Goal: Navigation & Orientation: Understand site structure

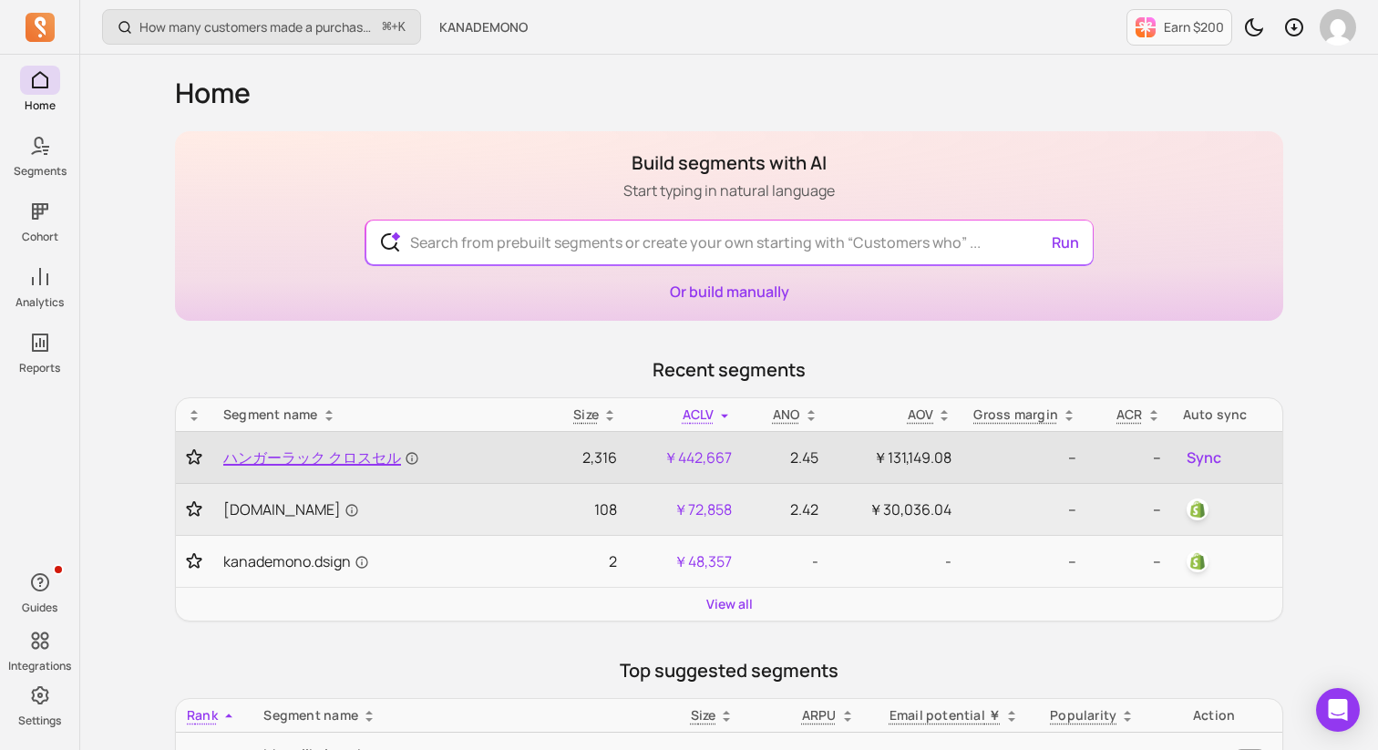
click at [264, 451] on span "ハンガーラック クロスセル" at bounding box center [321, 457] width 196 height 22
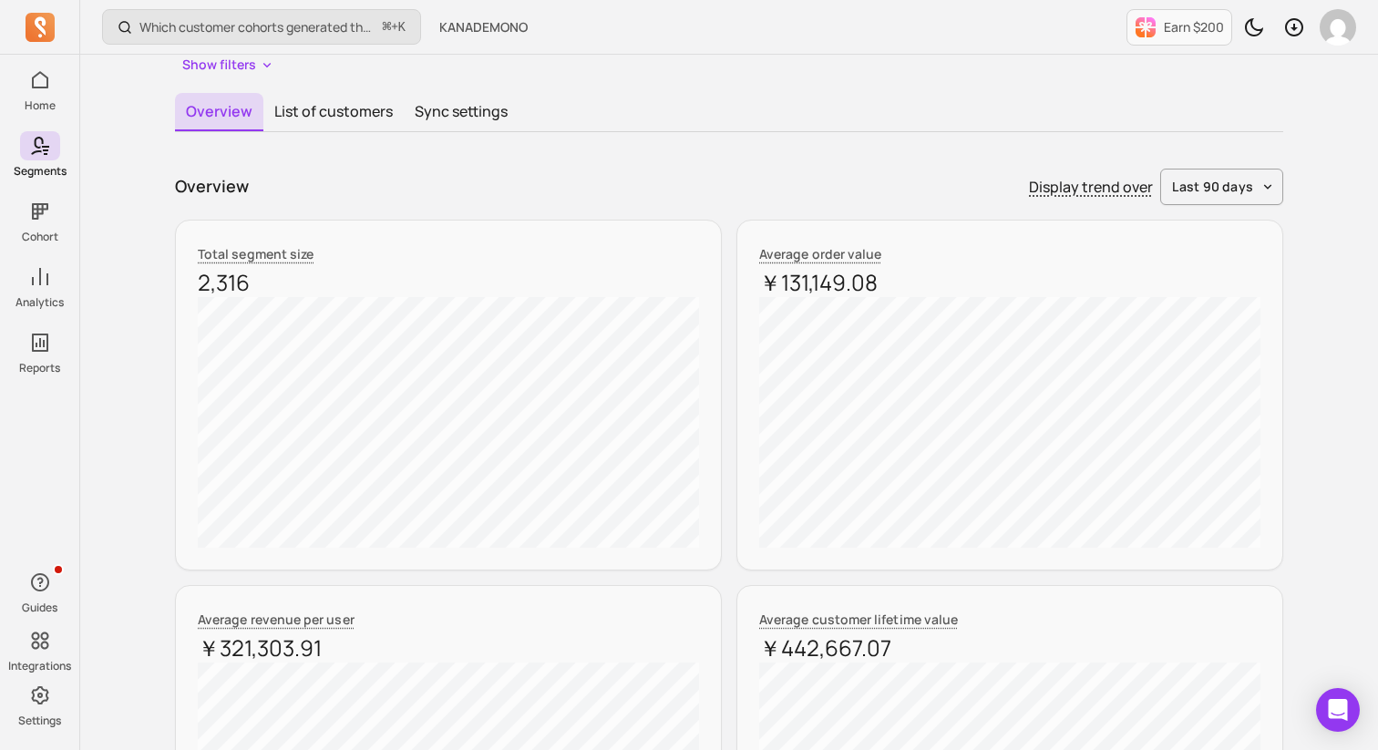
scroll to position [163, 0]
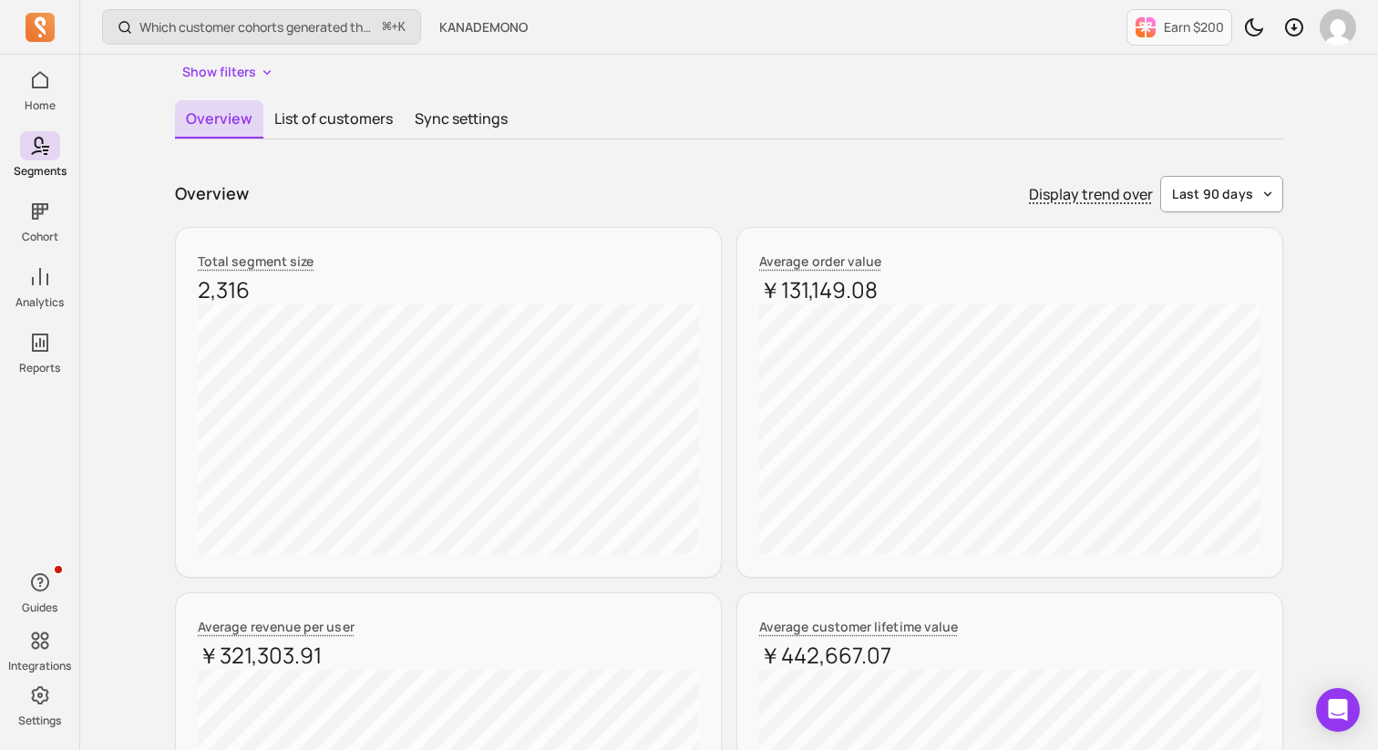
click at [1253, 211] on button "last 90 days" at bounding box center [1221, 194] width 123 height 36
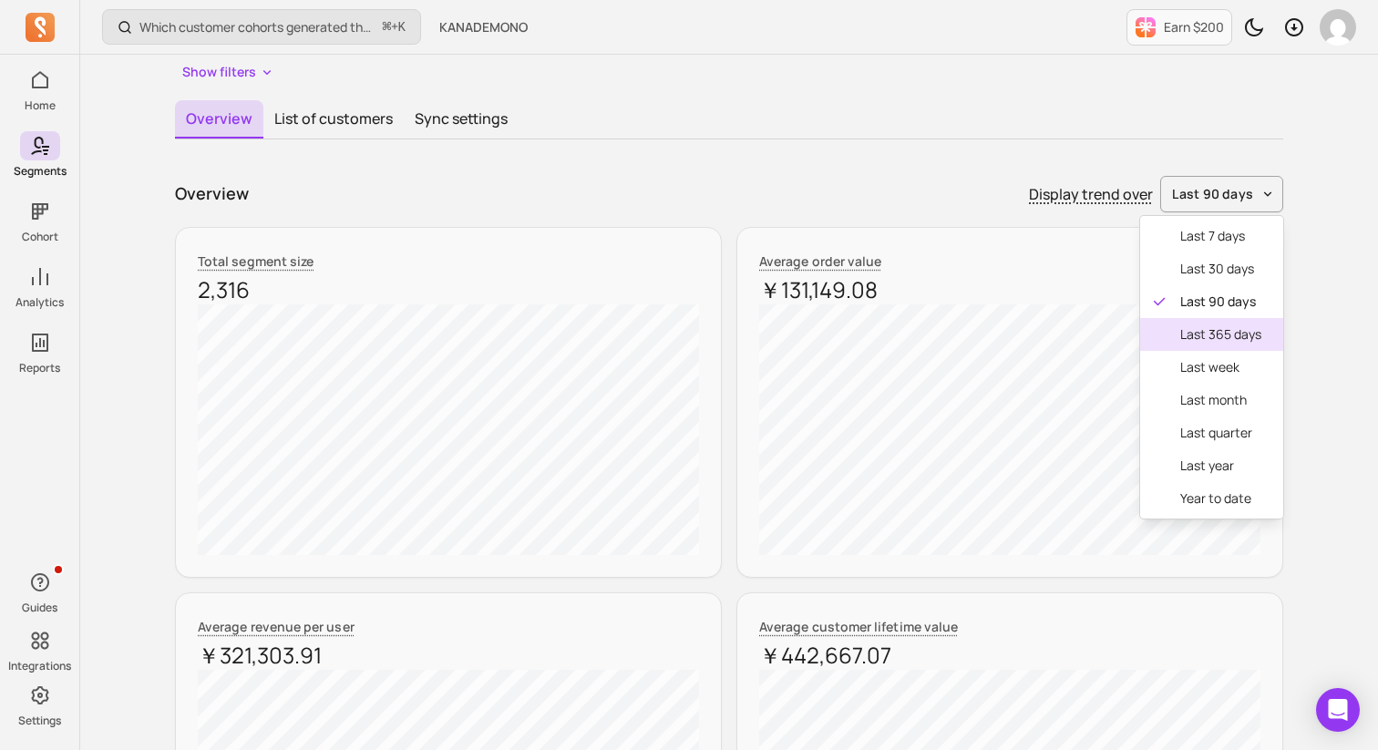
click at [1212, 343] on span "last 365 days" at bounding box center [1220, 334] width 81 height 18
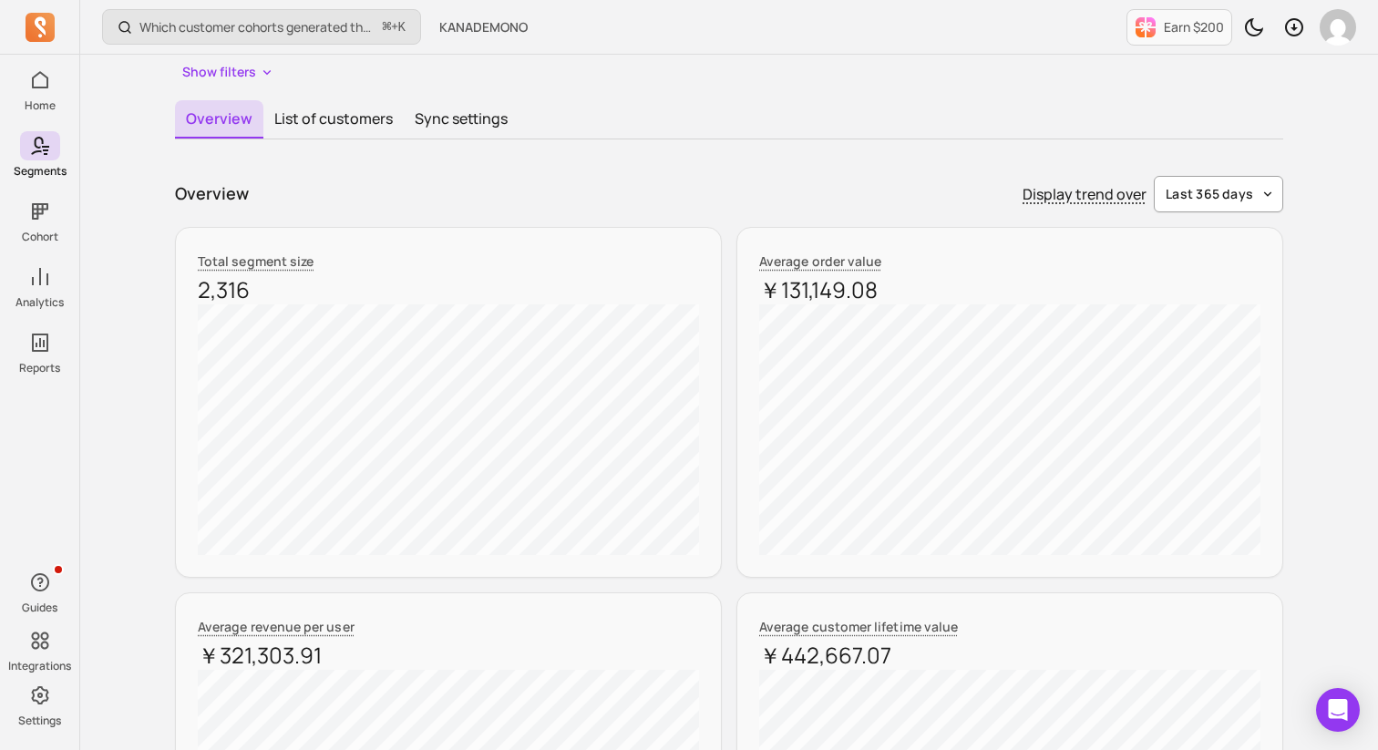
click at [1225, 207] on button "last 365 days" at bounding box center [1217, 194] width 129 height 36
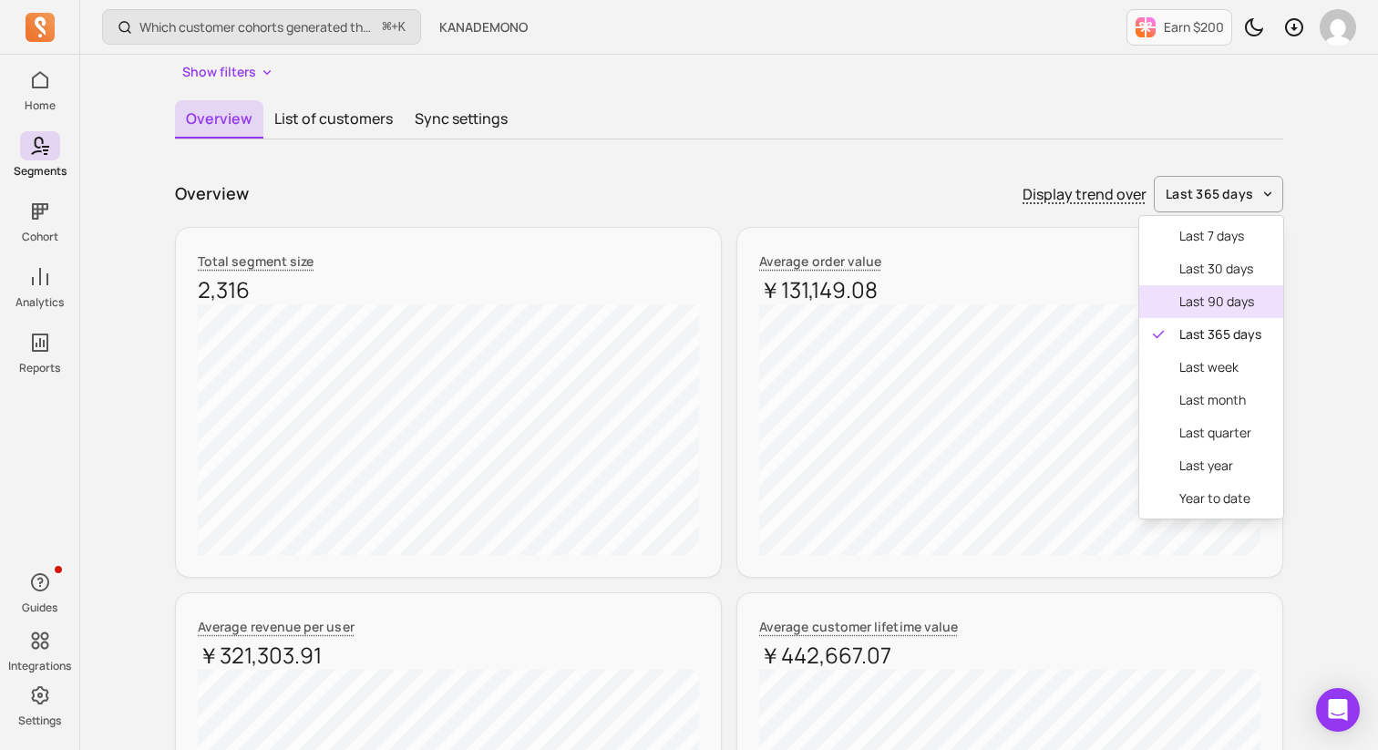
click at [1202, 299] on span "last 90 days" at bounding box center [1220, 301] width 82 height 18
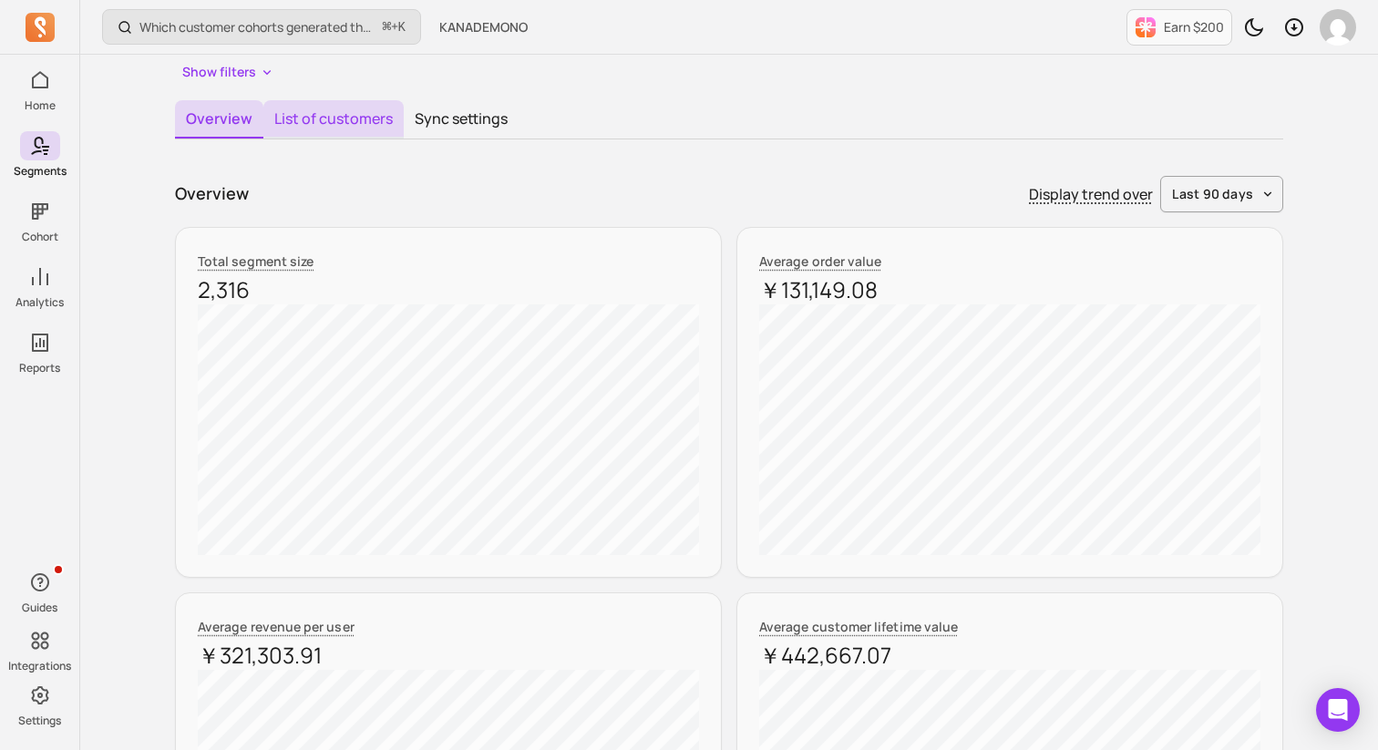
click at [395, 128] on button "List of customers" at bounding box center [333, 119] width 140 height 38
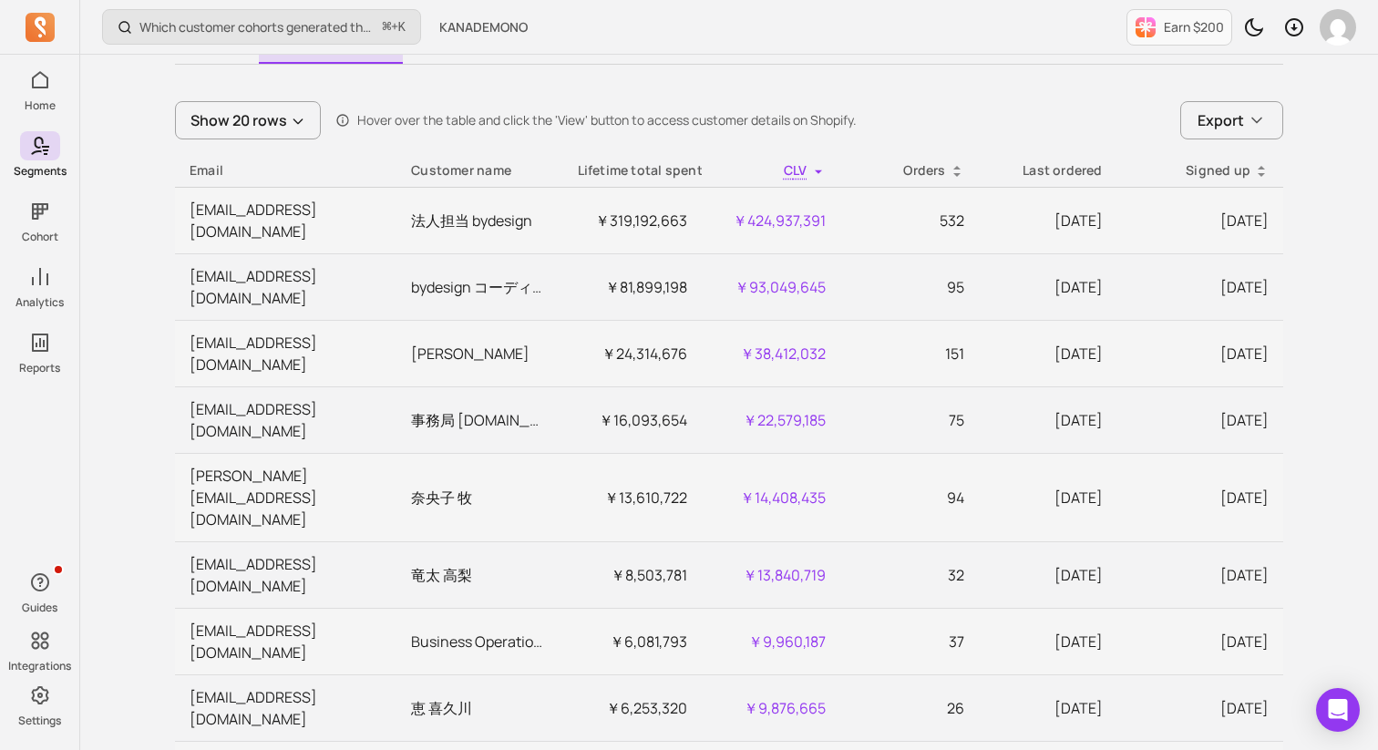
scroll to position [159, 0]
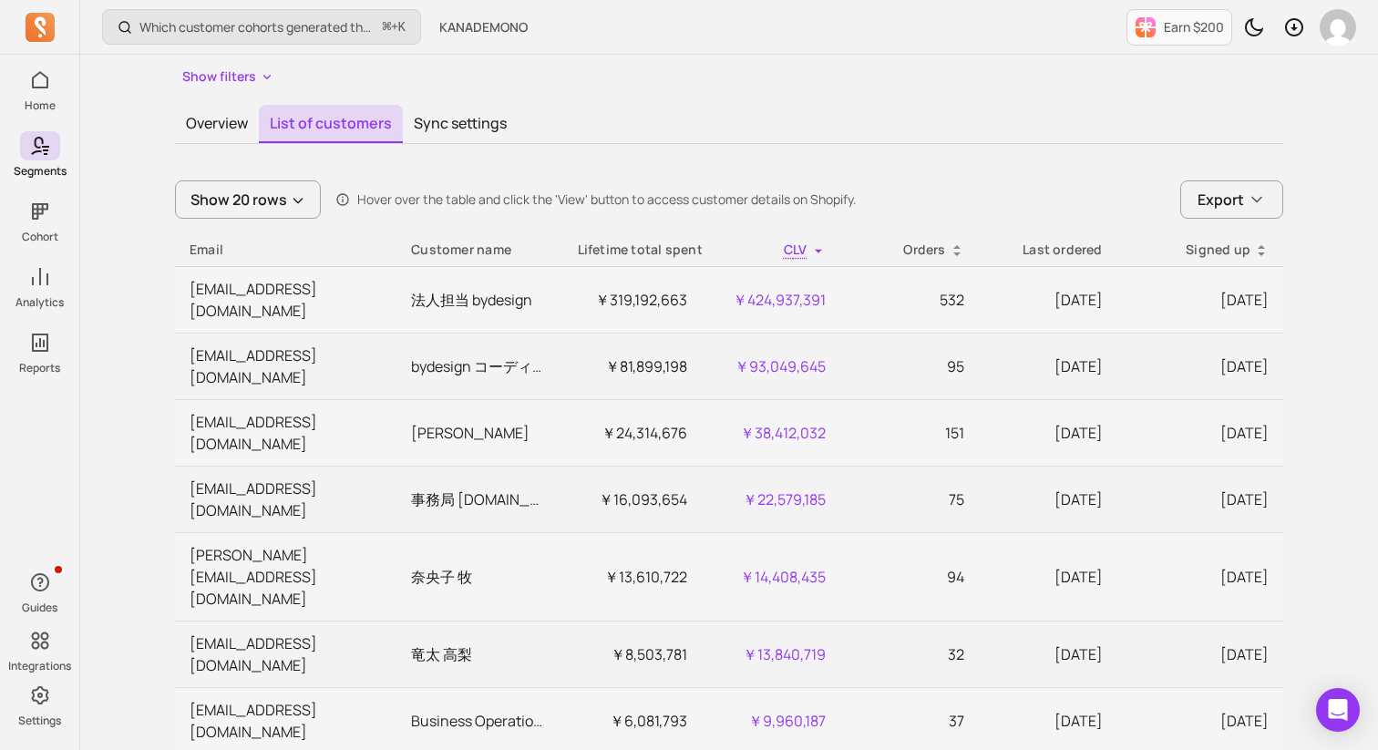
click at [469, 124] on button "Sync settings" at bounding box center [460, 123] width 115 height 36
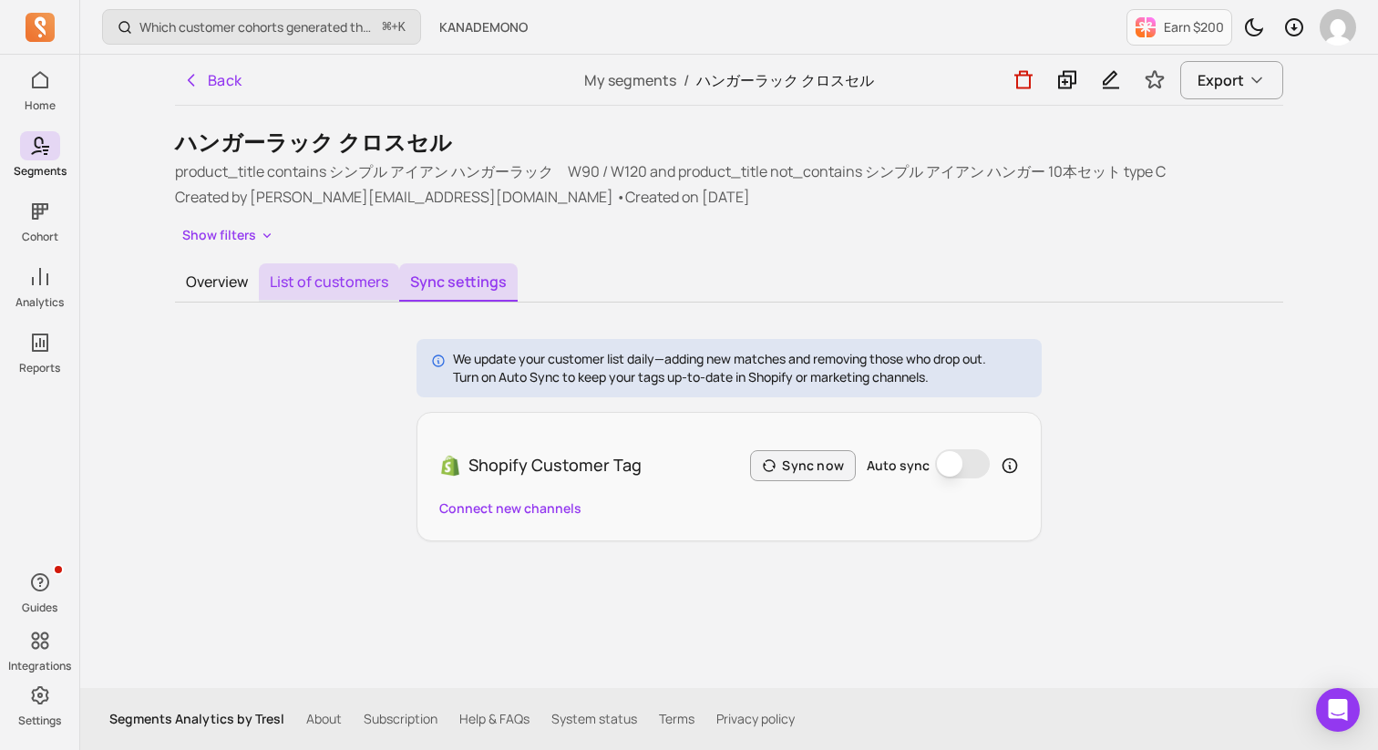
drag, startPoint x: 369, startPoint y: 273, endPoint x: 341, endPoint y: 280, distance: 29.0
click at [368, 274] on button "List of customers" at bounding box center [329, 282] width 140 height 38
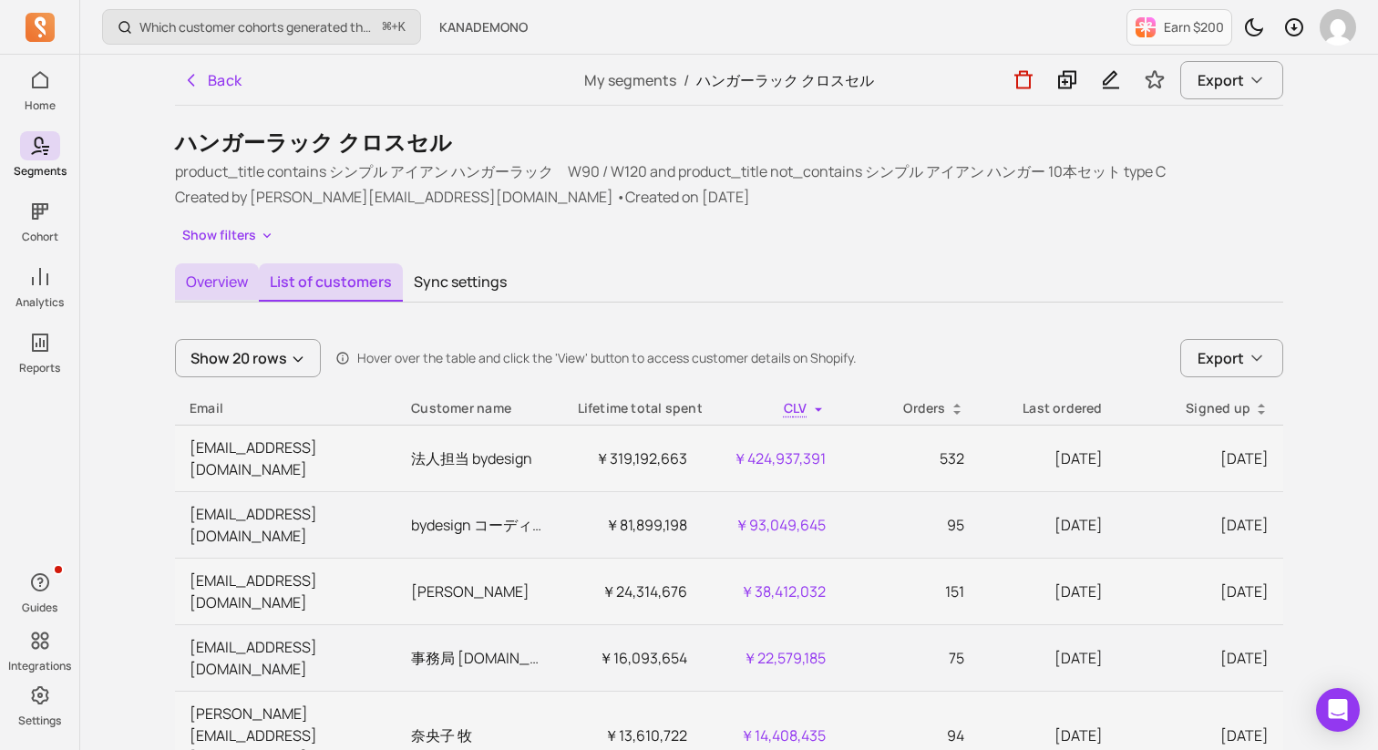
drag, startPoint x: 267, startPoint y: 280, endPoint x: 257, endPoint y: 280, distance: 10.0
click at [267, 280] on button "List of customers" at bounding box center [331, 282] width 144 height 38
click at [251, 280] on button "Overview" at bounding box center [217, 282] width 84 height 38
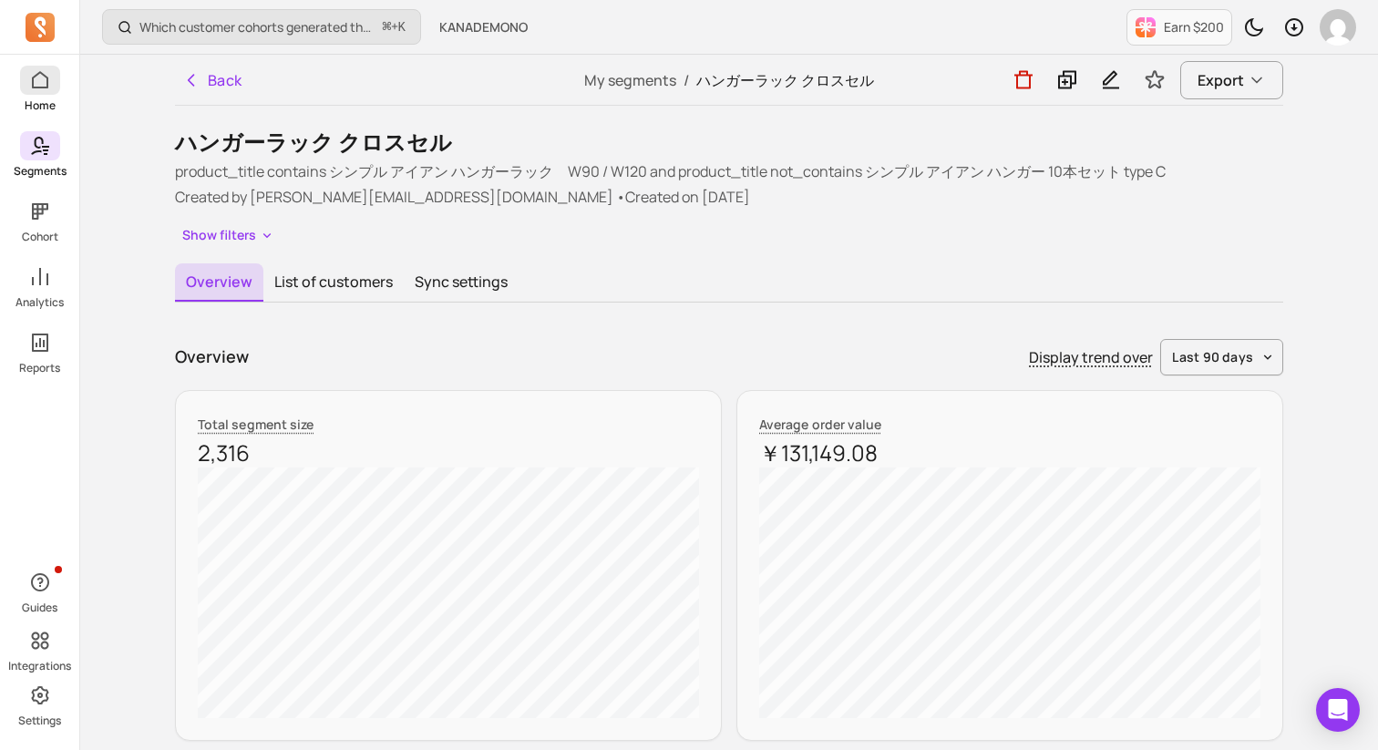
click at [37, 103] on p "Home" at bounding box center [40, 105] width 31 height 15
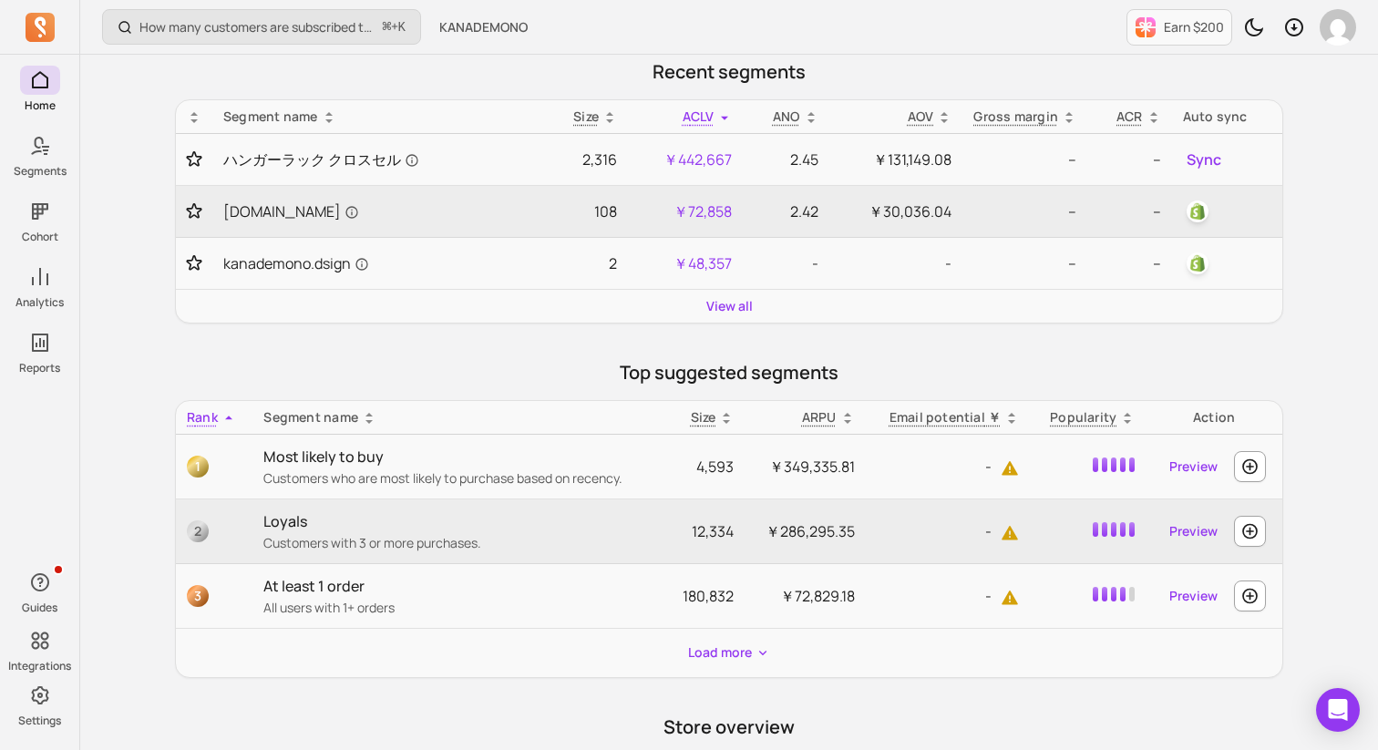
scroll to position [297, 0]
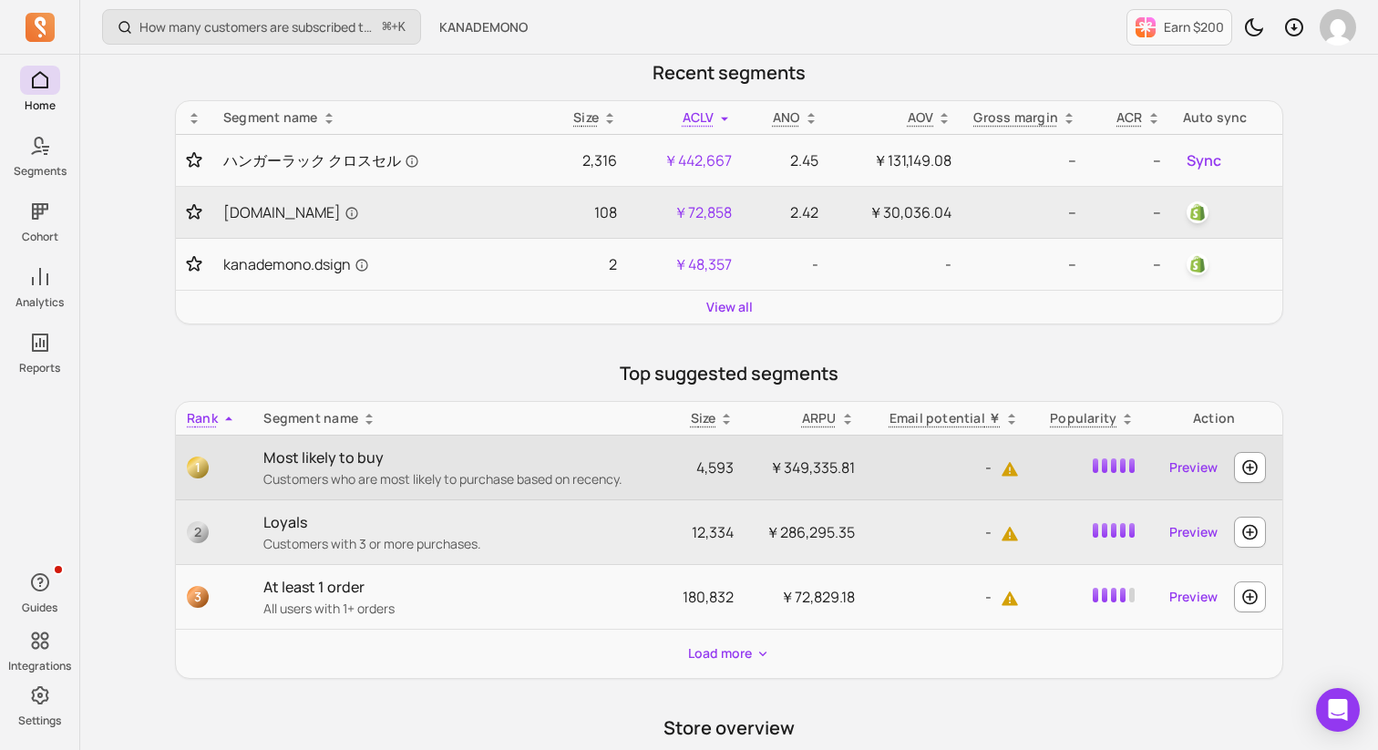
click at [300, 456] on p "Most likely to buy" at bounding box center [458, 457] width 391 height 22
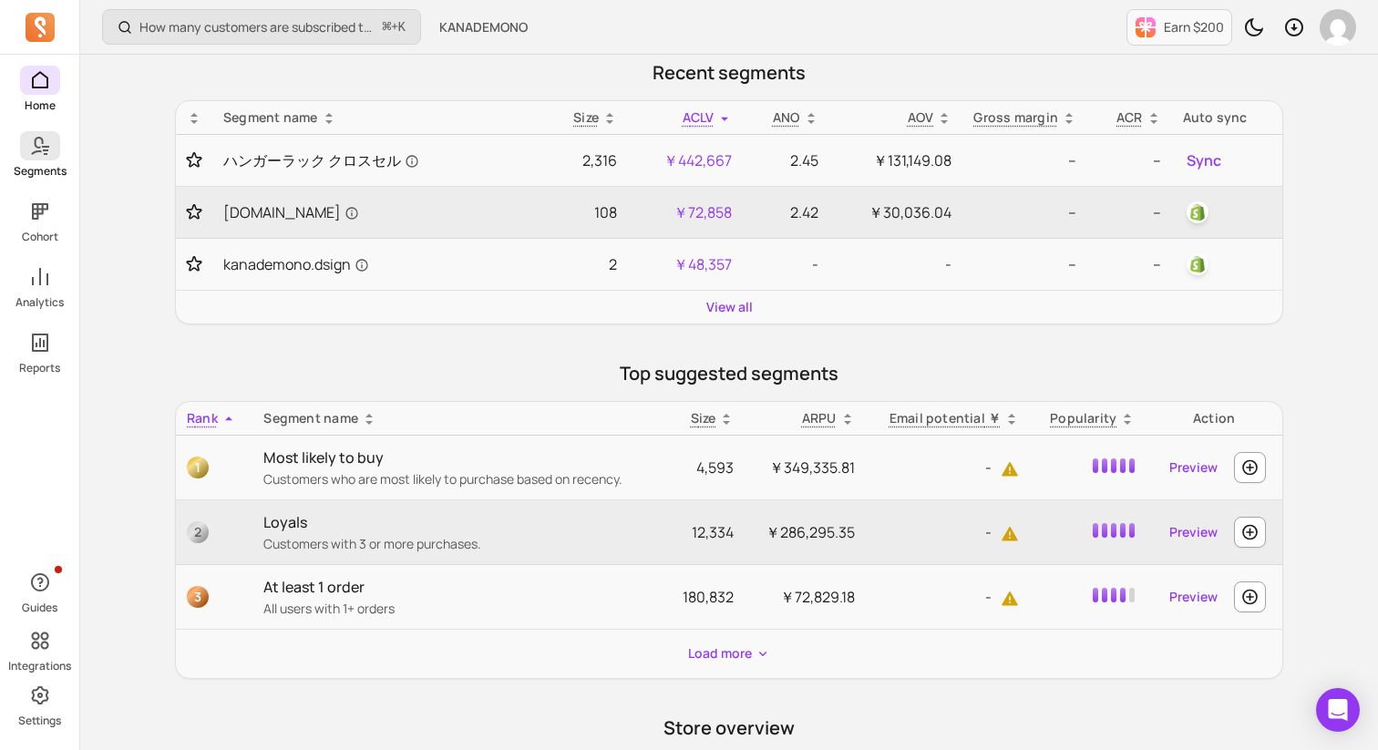
click at [34, 149] on icon at bounding box center [40, 146] width 22 height 22
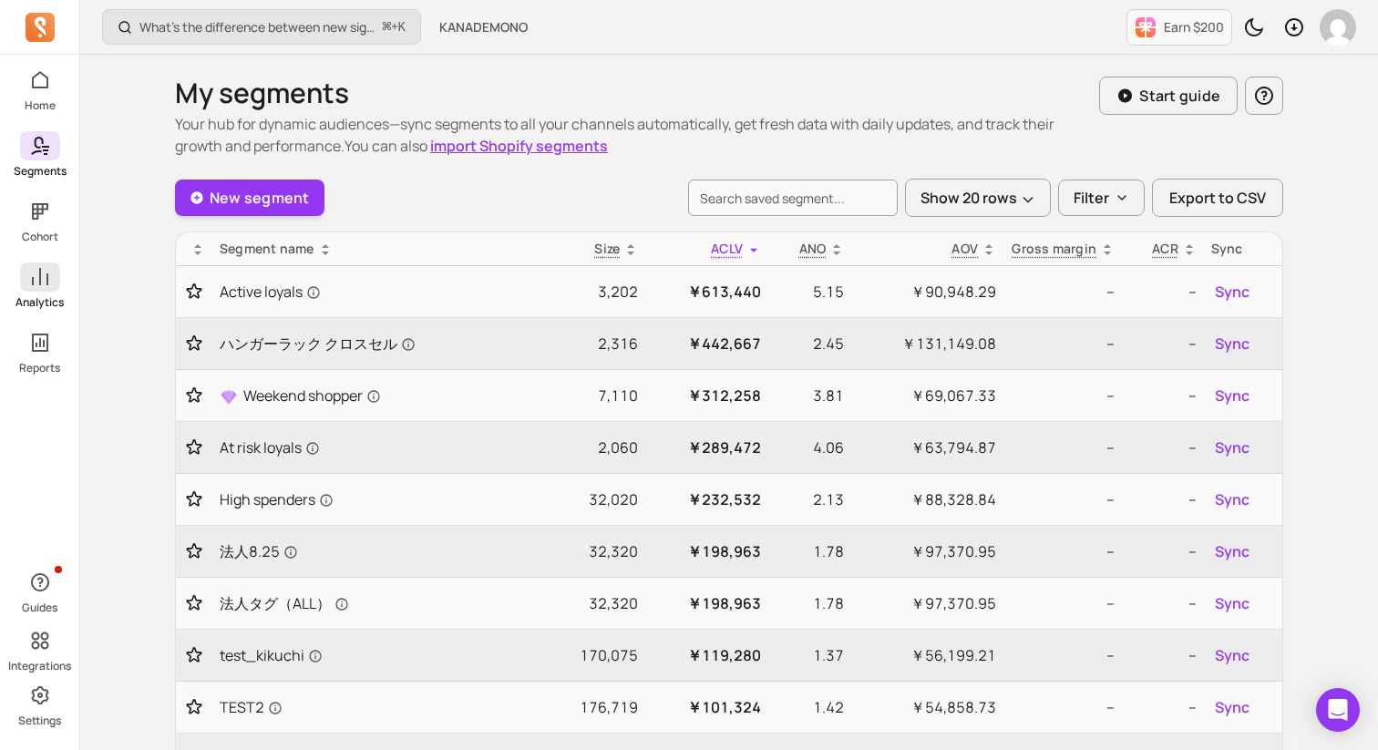
click at [32, 295] on p "Analytics" at bounding box center [39, 302] width 48 height 15
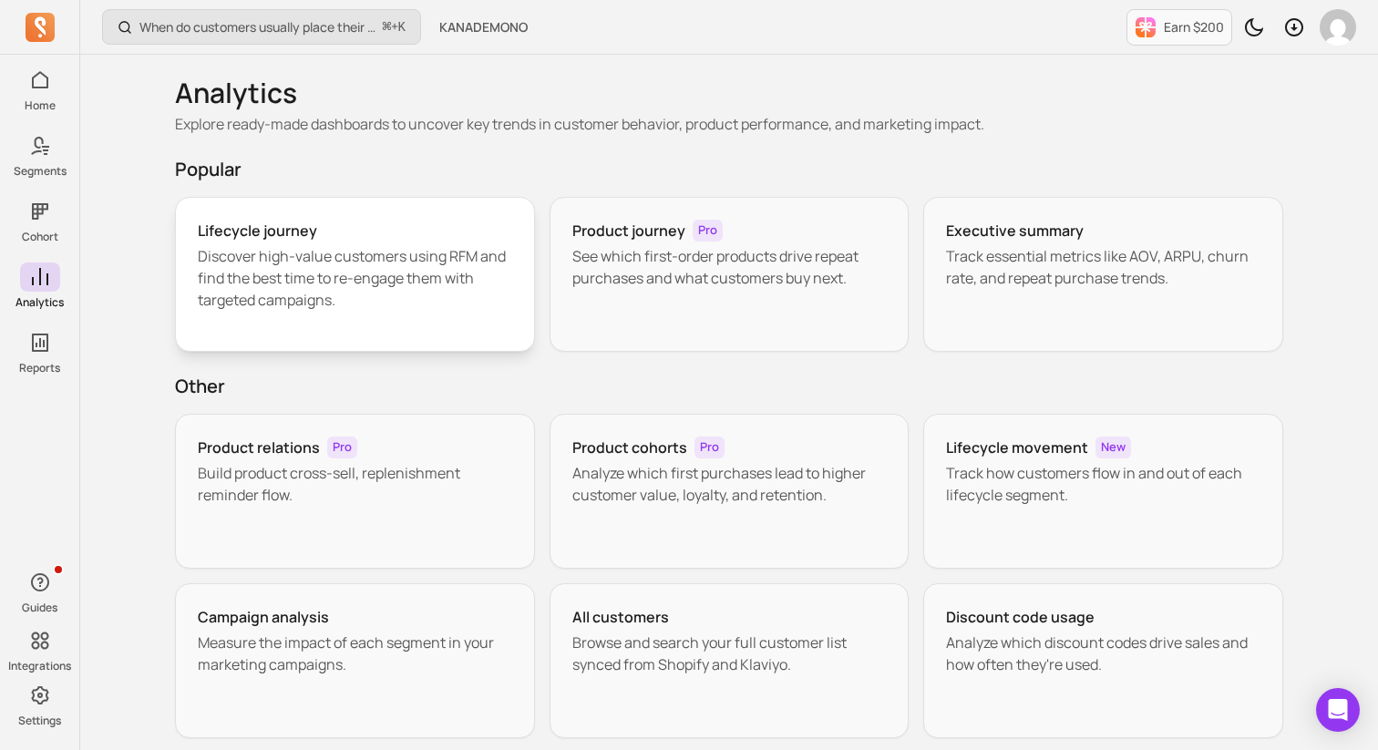
click at [395, 226] on div "Lifecycle journey" at bounding box center [355, 231] width 314 height 22
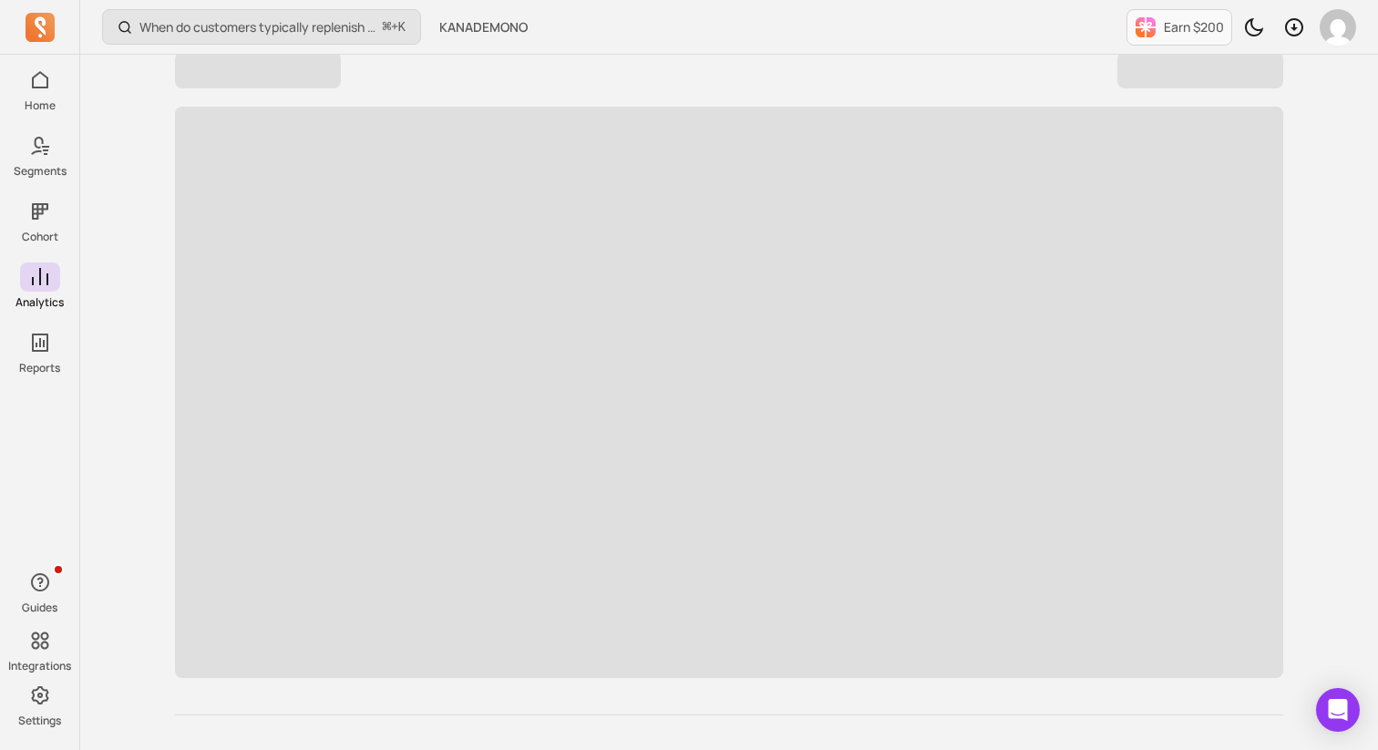
scroll to position [157, 0]
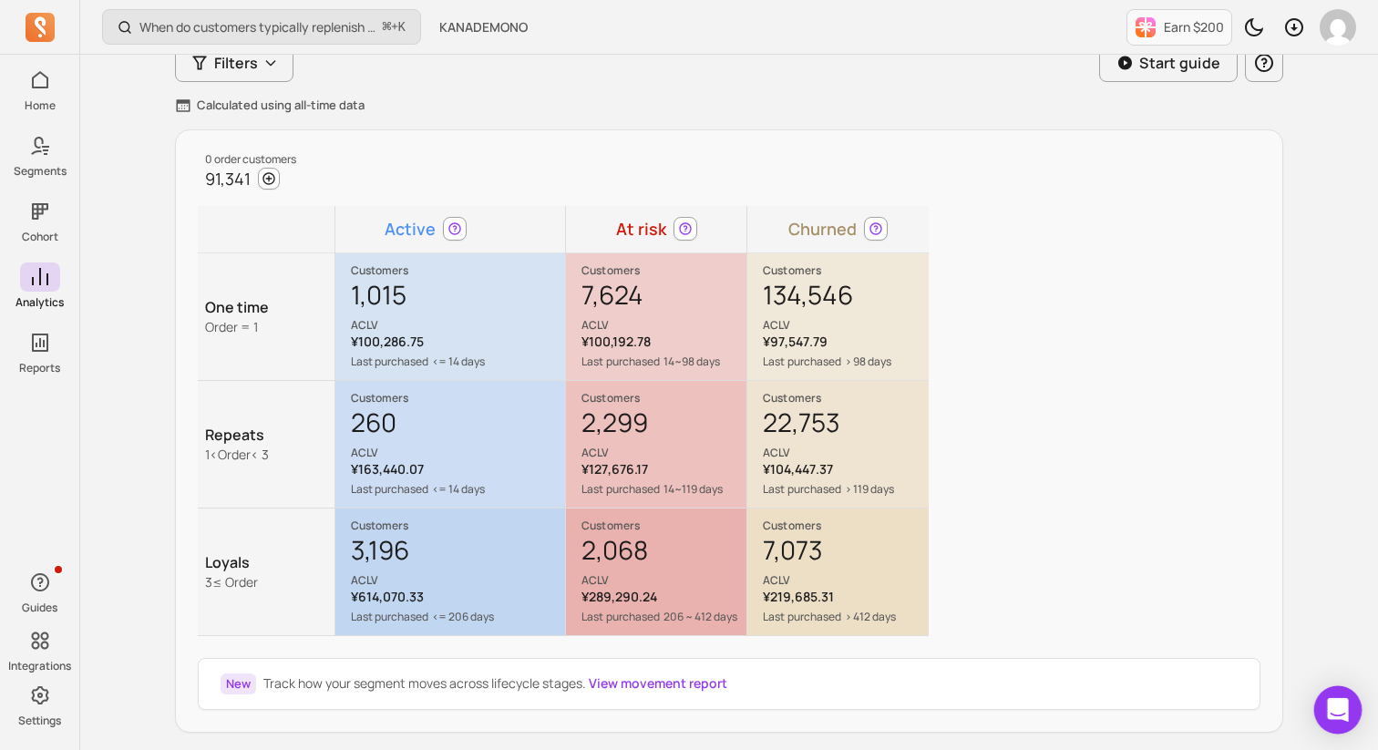
click at [1340, 714] on icon "Open Intercom Messenger" at bounding box center [1338, 710] width 24 height 24
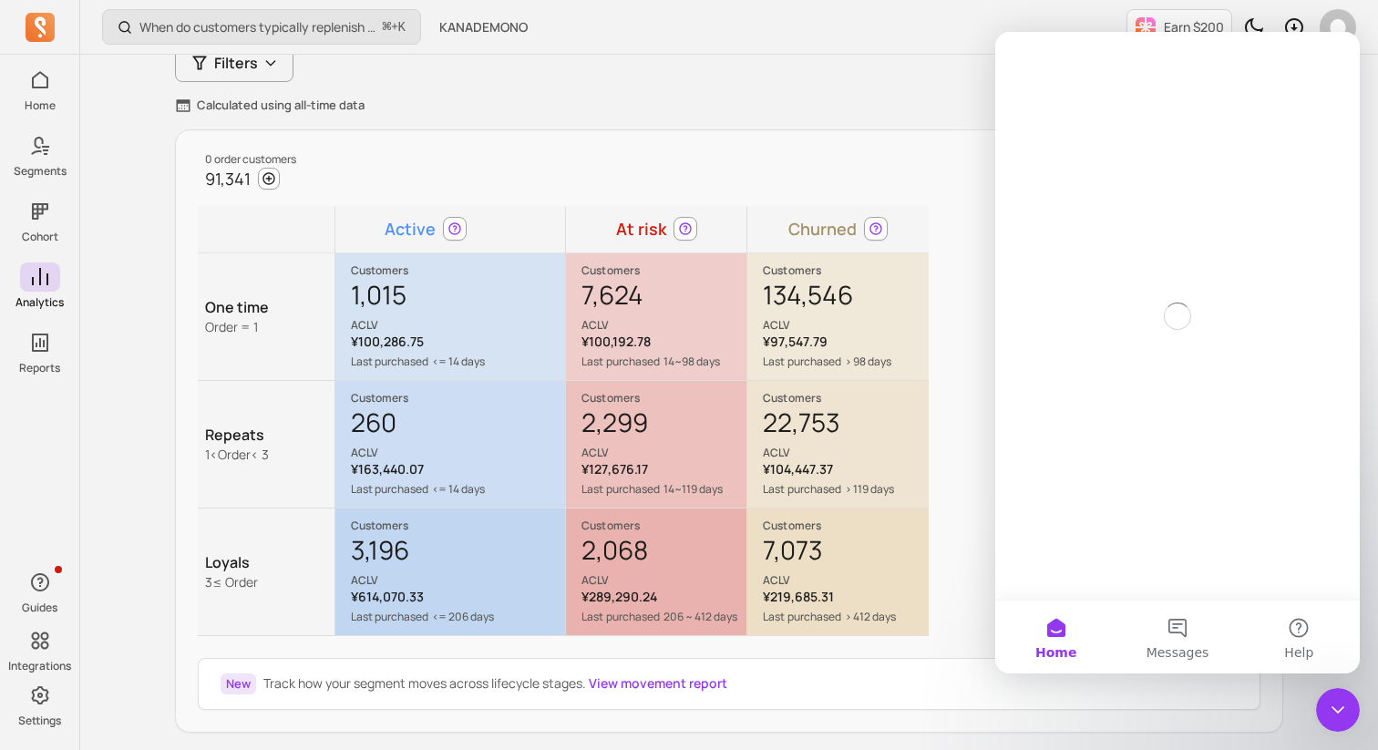
scroll to position [0, 0]
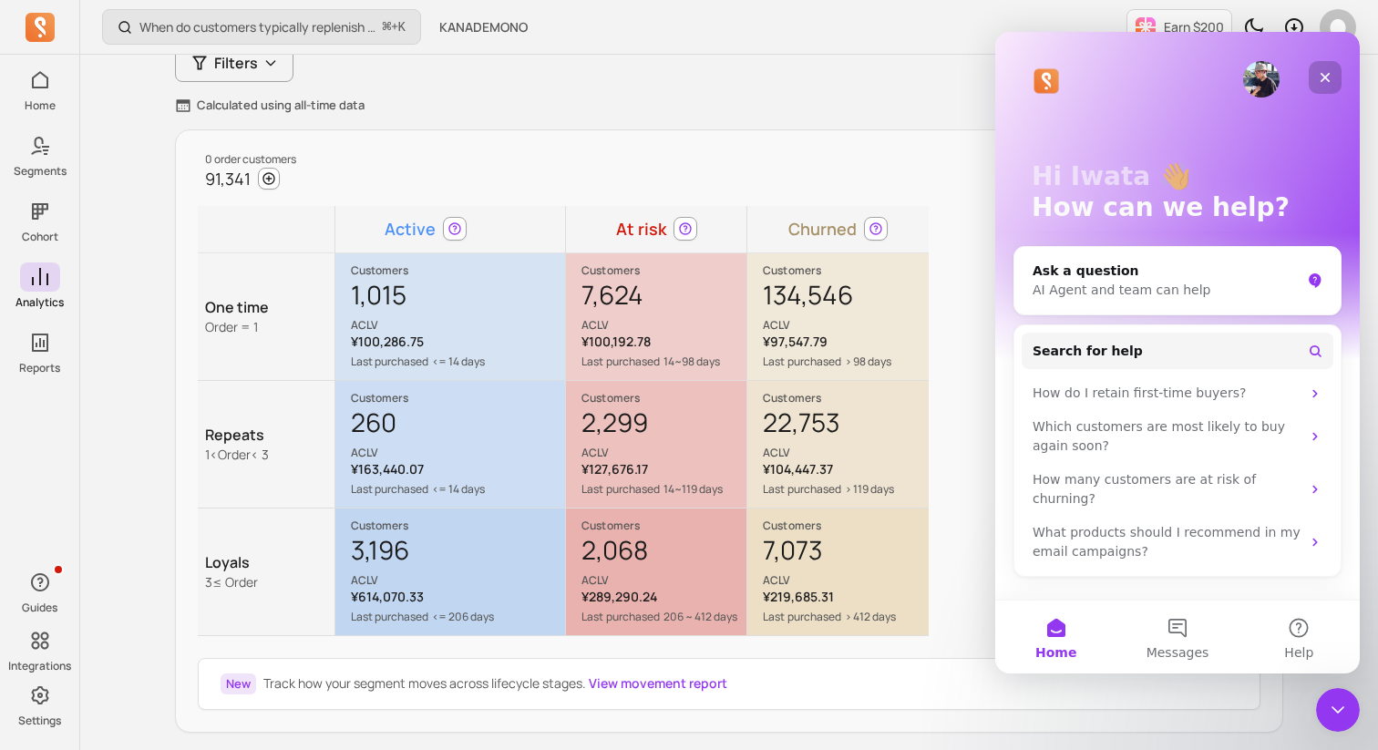
click at [1325, 71] on icon "Close" at bounding box center [1324, 77] width 15 height 15
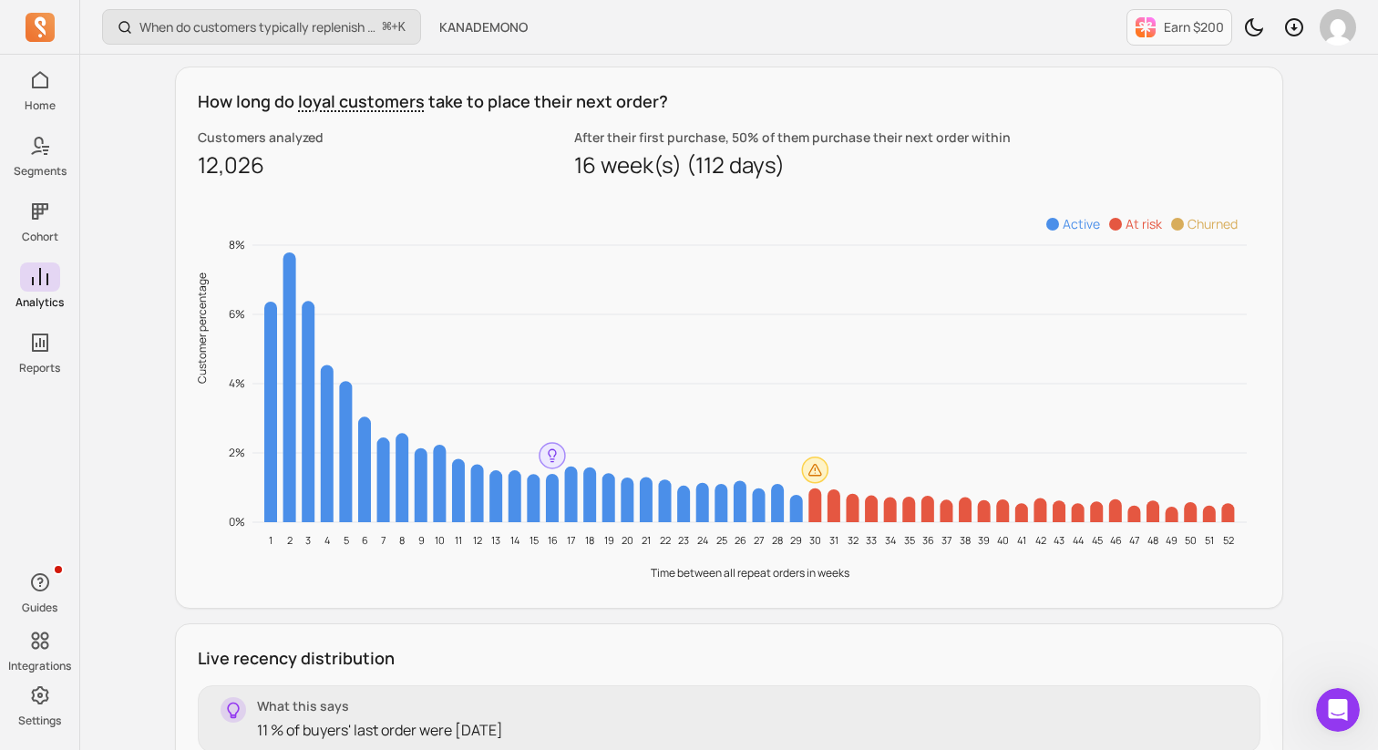
scroll to position [1595, 0]
